Goal: Information Seeking & Learning: Learn about a topic

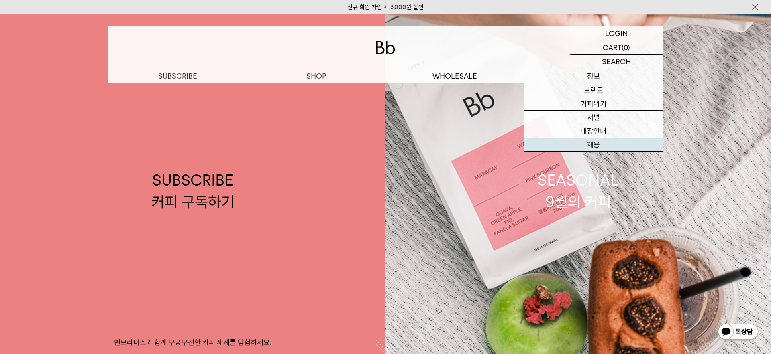
click at [613, 142] on link "채용" at bounding box center [593, 145] width 138 height 14
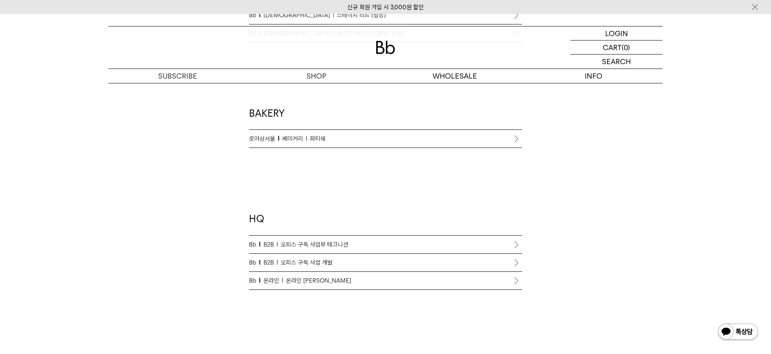
scroll to position [621, 0]
click at [506, 264] on p "Bb B2B 오피스 구독 사업 개발" at bounding box center [385, 262] width 273 height 10
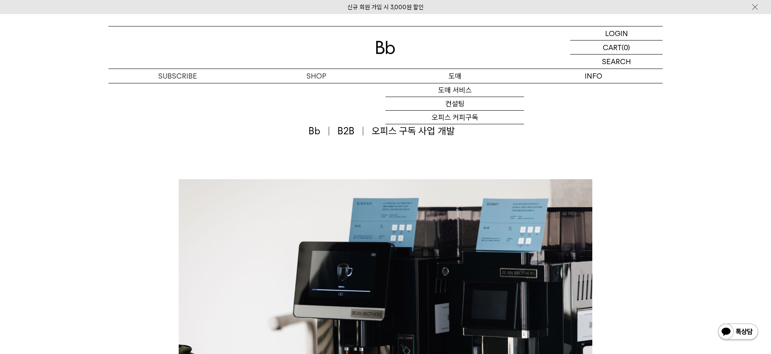
click at [466, 77] on p "도매" at bounding box center [454, 76] width 138 height 14
click at [458, 91] on link "도매 서비스" at bounding box center [454, 90] width 138 height 14
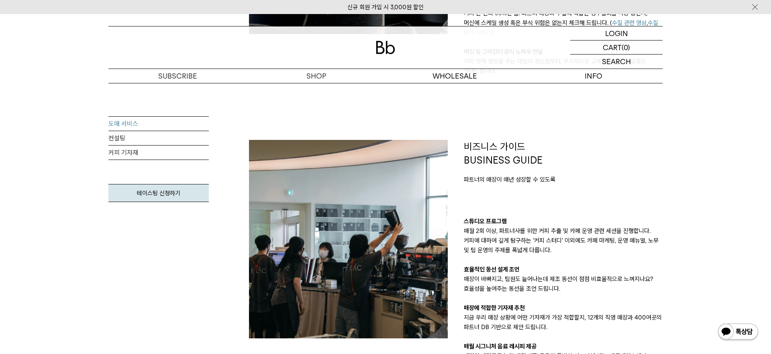
scroll to position [639, 0]
